Goal: Information Seeking & Learning: Understand process/instructions

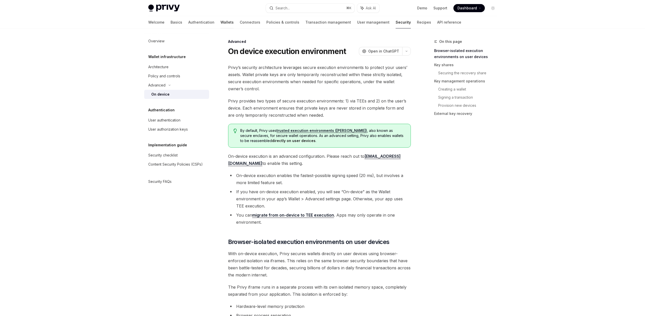
click at [221, 23] on link "Wallets" at bounding box center [227, 22] width 13 height 12
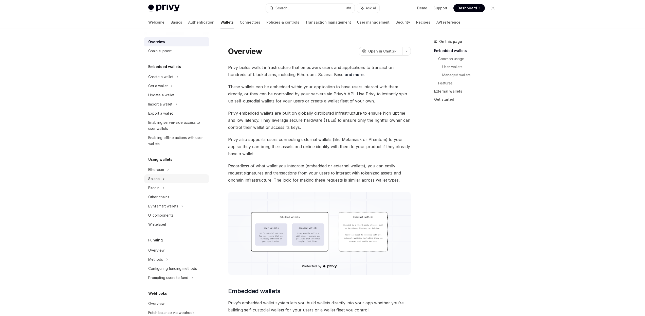
scroll to position [2, 0]
click at [176, 80] on icon at bounding box center [177, 77] width 2 height 6
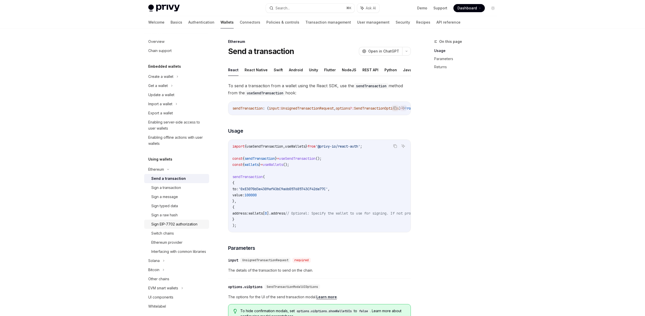
click at [183, 220] on link "Sign EIP-7702 authorization" at bounding box center [176, 224] width 65 height 9
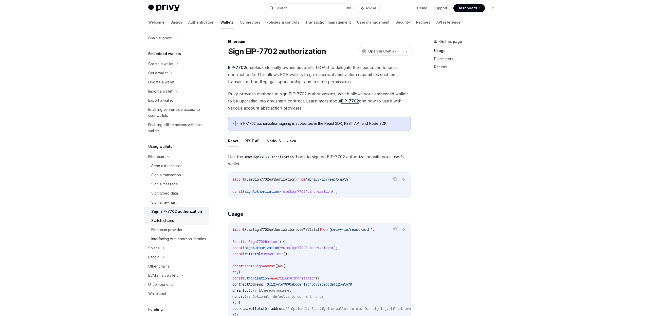
scroll to position [17, 0]
drag, startPoint x: 182, startPoint y: 277, endPoint x: 185, endPoint y: 274, distance: 4.5
click at [182, 276] on icon at bounding box center [182, 273] width 2 height 6
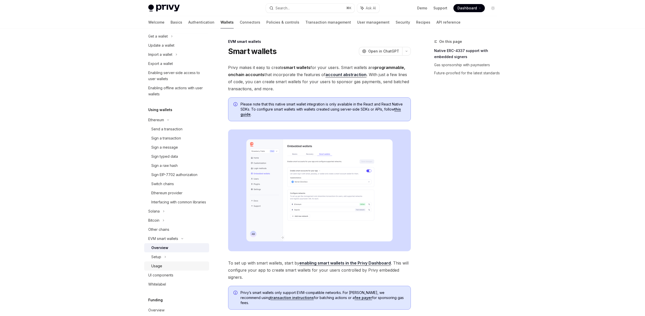
scroll to position [61, 0]
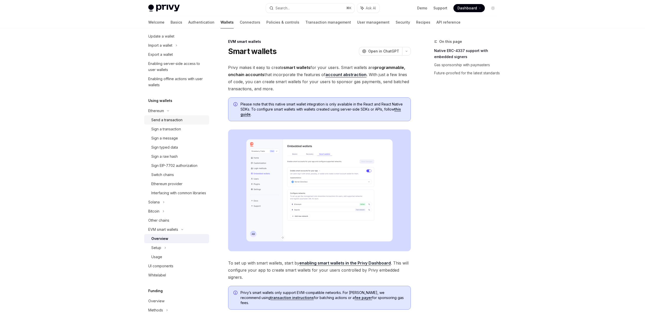
click at [177, 122] on div "Send a transaction" at bounding box center [166, 120] width 31 height 6
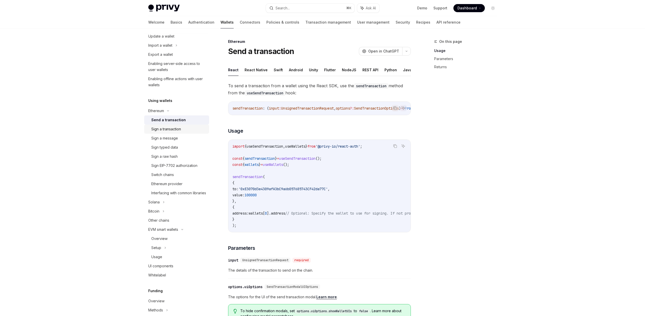
click at [176, 131] on div "Sign a transaction" at bounding box center [166, 129] width 30 height 6
click at [181, 120] on div "Send a transaction" at bounding box center [166, 120] width 31 height 6
click at [271, 74] on ul "React React Native Swift Android Unity Flutter NodeJS REST API Python Java" at bounding box center [319, 70] width 183 height 12
click at [274, 72] on button "Swift" at bounding box center [278, 70] width 9 height 12
type textarea "*"
